Goal: Find specific page/section: Find specific page/section

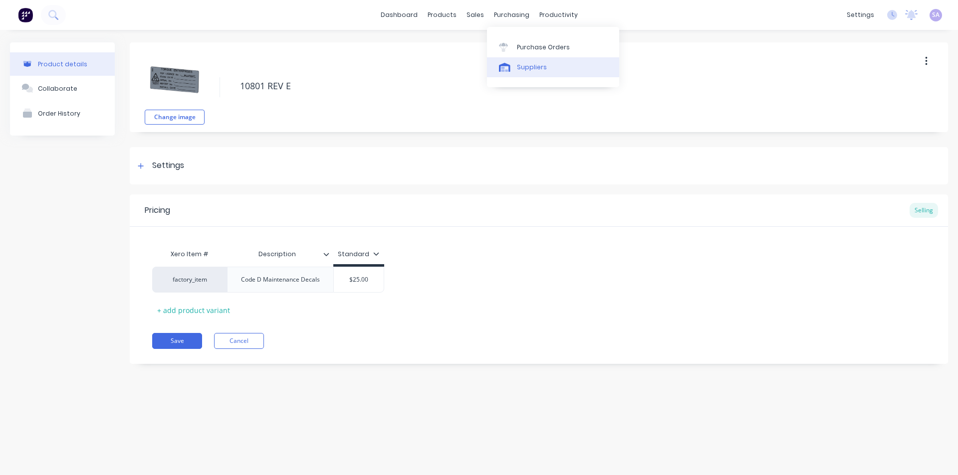
click at [518, 63] on div "Suppliers" at bounding box center [532, 67] width 30 height 9
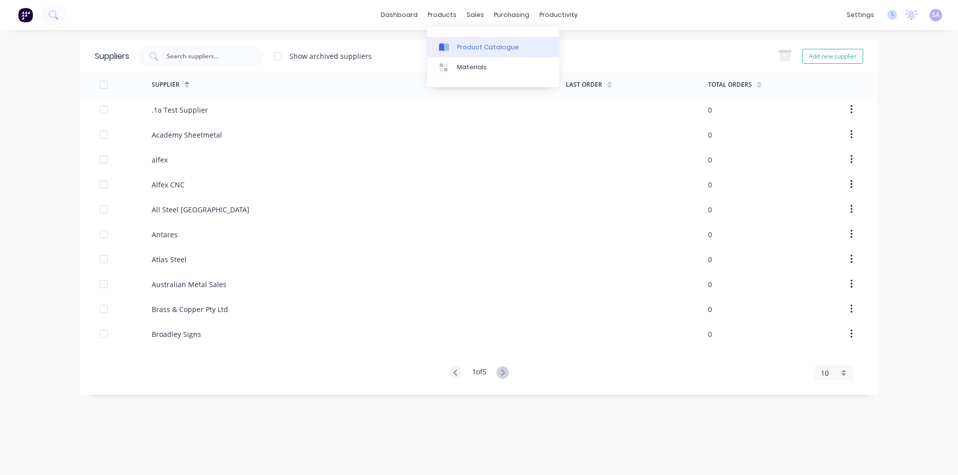
click at [465, 43] on div "Product Catalogue" at bounding box center [488, 47] width 62 height 9
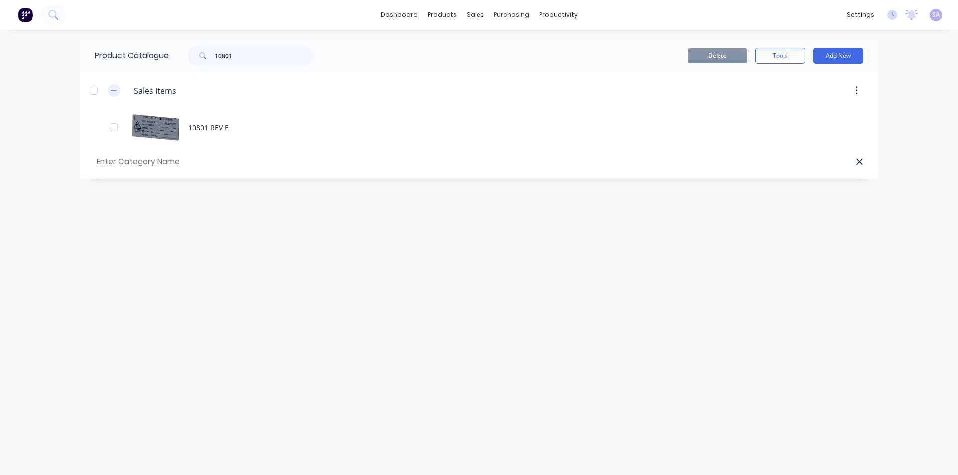
click at [111, 87] on icon "button" at bounding box center [114, 90] width 6 height 7
click at [446, 10] on div "products" at bounding box center [442, 14] width 39 height 15
drag, startPoint x: 244, startPoint y: 50, endPoint x: 119, endPoint y: 47, distance: 125.7
click at [119, 47] on div "Product Catalogue 10801" at bounding box center [209, 56] width 258 height 32
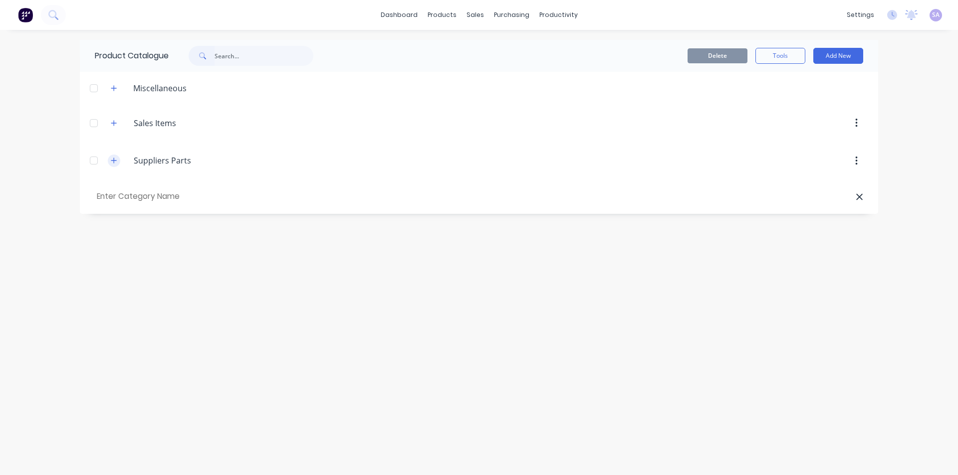
click at [111, 157] on icon "button" at bounding box center [114, 160] width 6 height 7
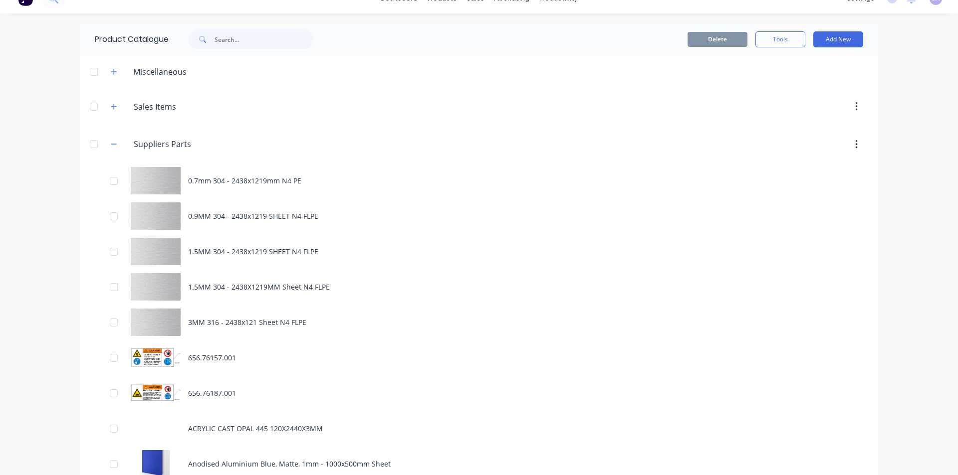
scroll to position [50, 0]
